Goal: Check status

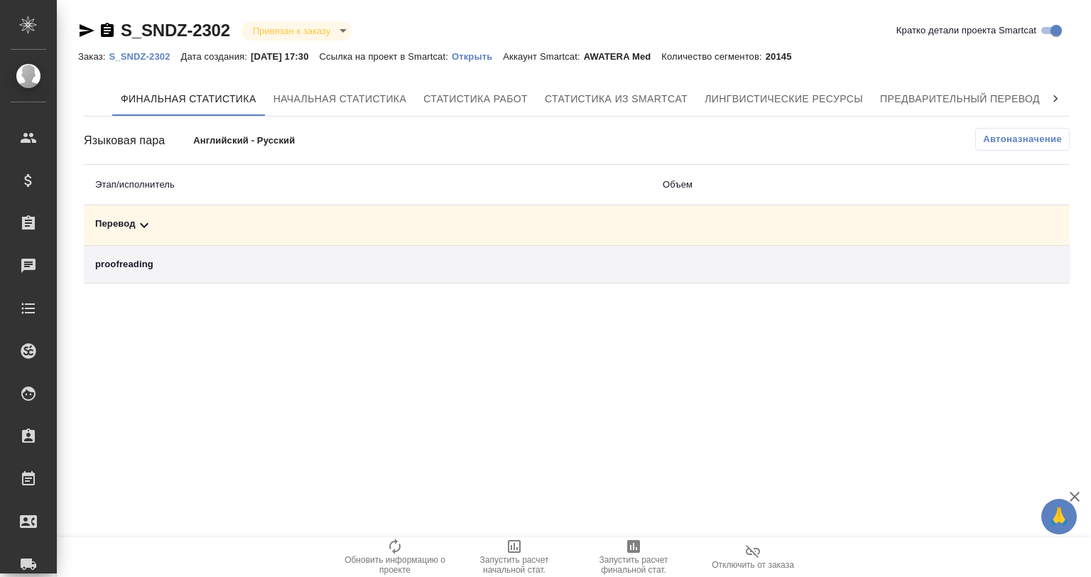
click at [140, 217] on icon at bounding box center [144, 225] width 17 height 17
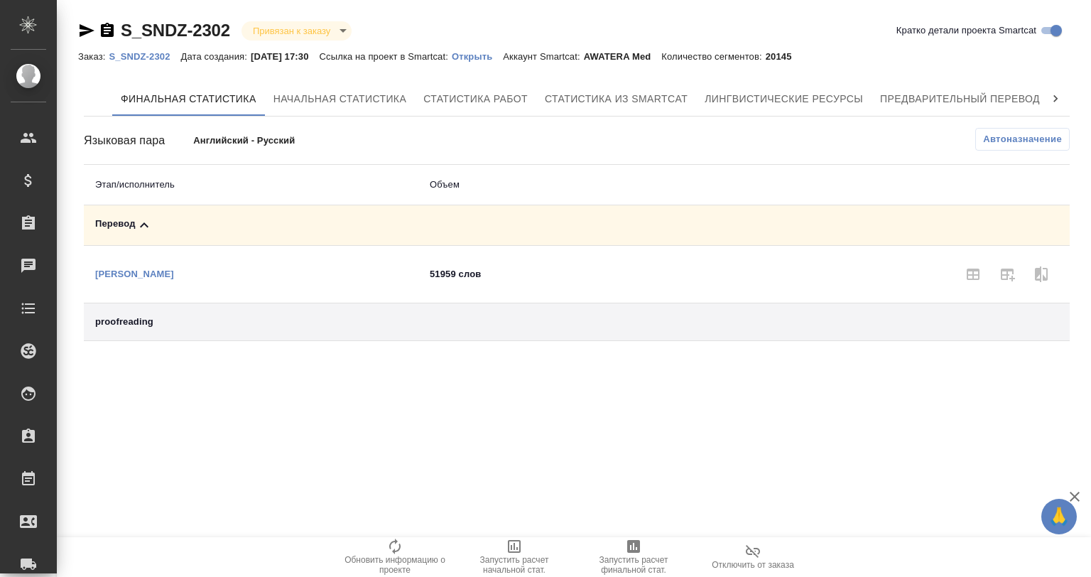
click at [140, 217] on icon at bounding box center [144, 225] width 17 height 17
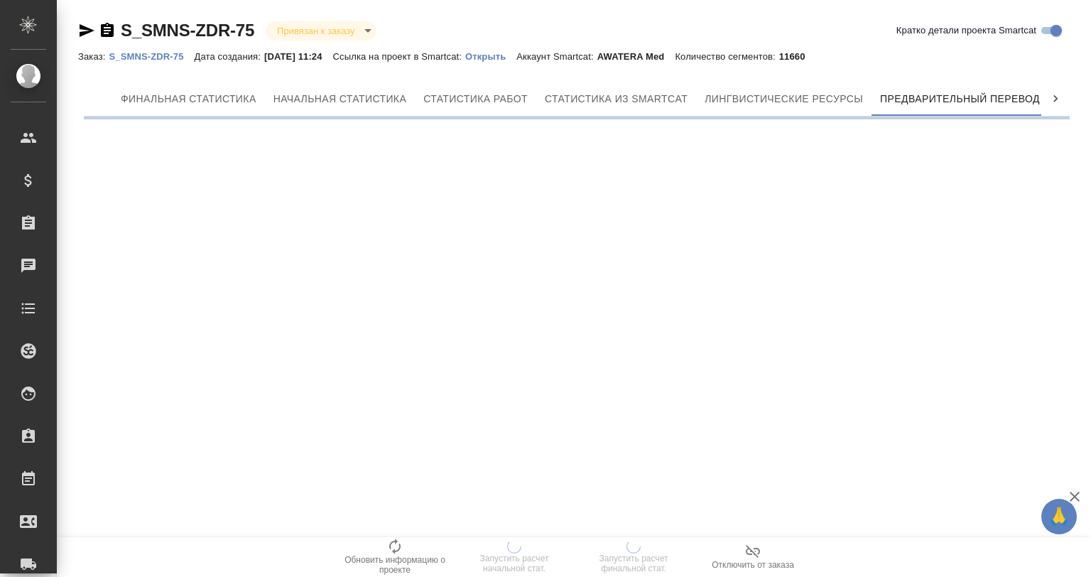
scroll to position [0, 6]
